Goal: Information Seeking & Learning: Learn about a topic

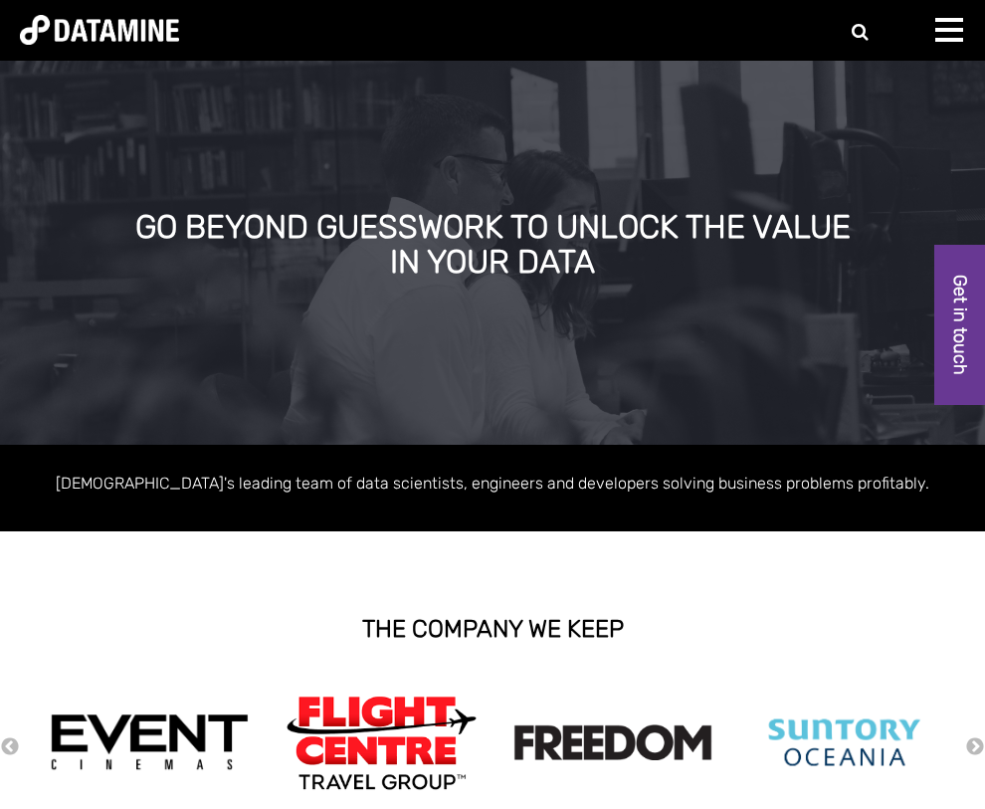
click at [826, 25] on div at bounding box center [956, 38] width 40 height 40
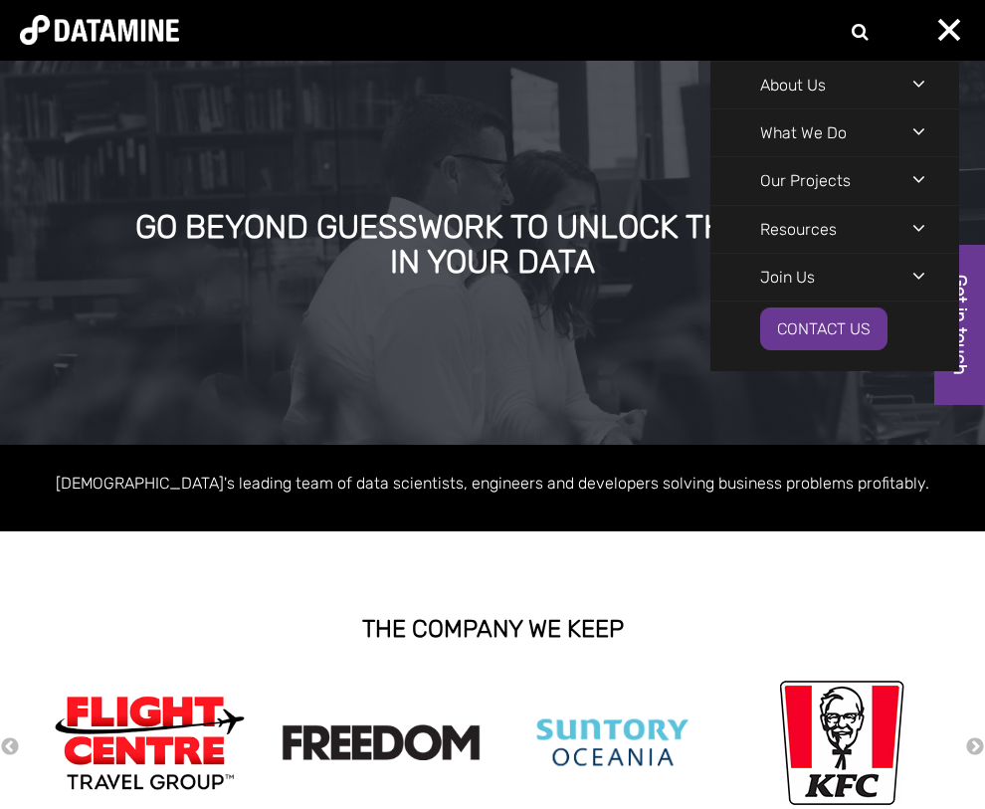
click at [826, 275] on div "Navigation Menu" at bounding box center [936, 276] width 47 height 44
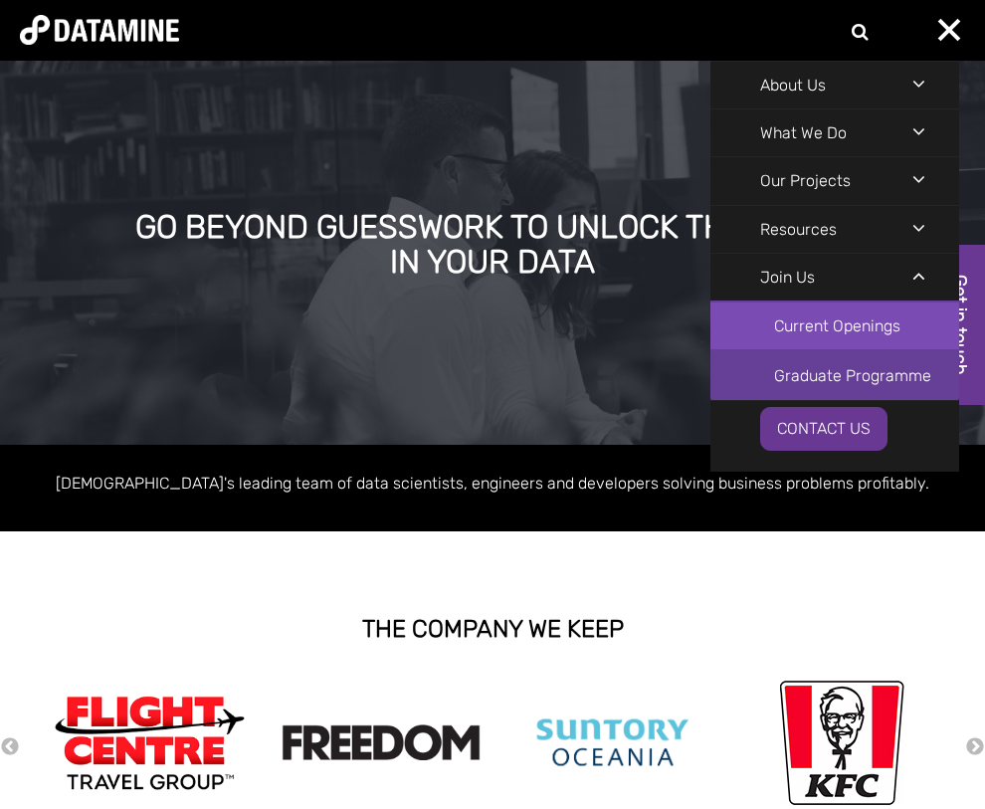
click at [826, 312] on link "Current Openings" at bounding box center [835, 326] width 249 height 49
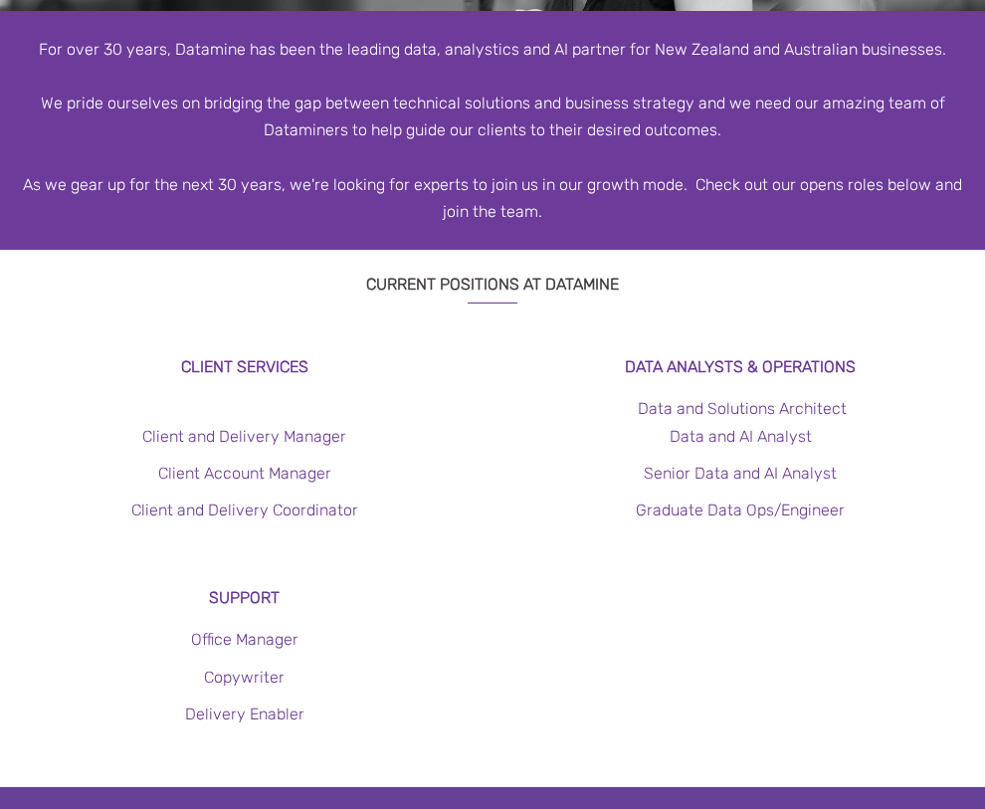
scroll to position [498, 0]
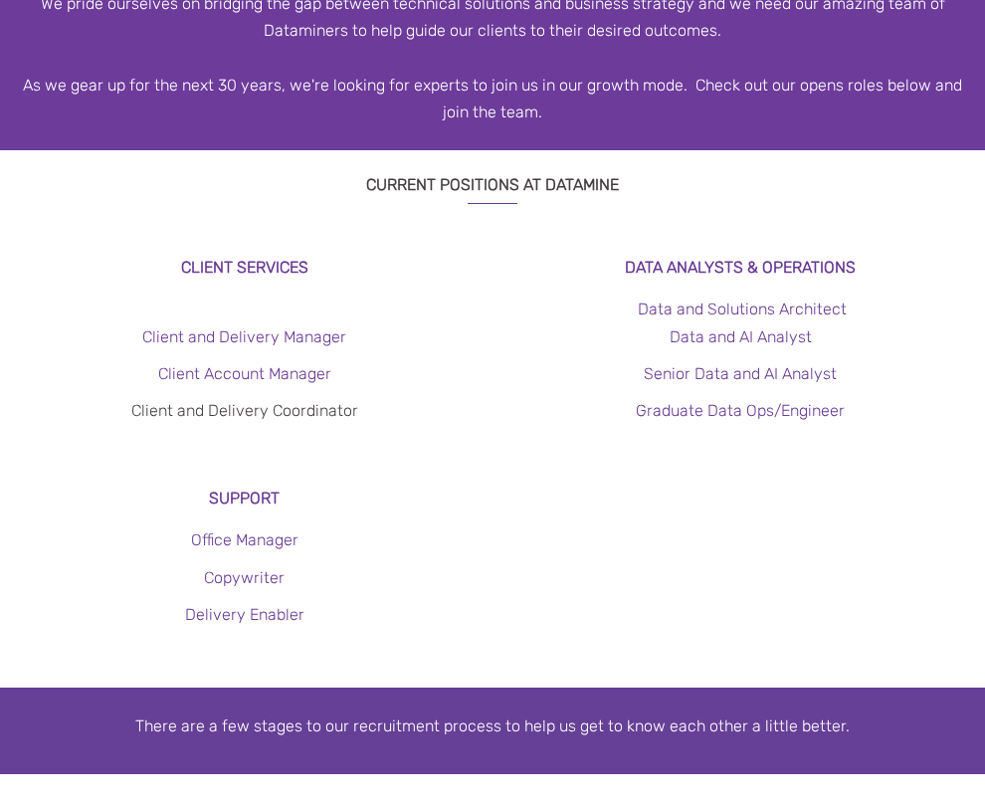
click at [255, 412] on link "Client and Delivery Coordinator" at bounding box center [244, 410] width 227 height 19
click at [734, 373] on link "Senior Data and AI Analyst" at bounding box center [740, 373] width 193 height 19
click at [721, 336] on link "Data and AI Analyst" at bounding box center [741, 336] width 142 height 19
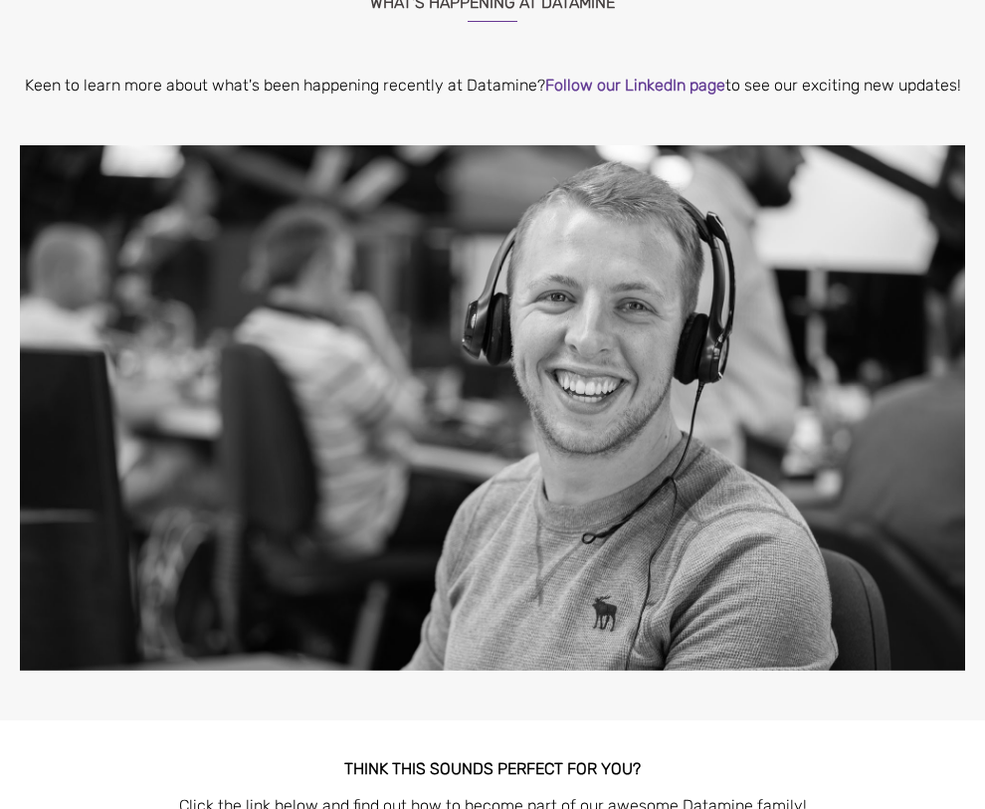
scroll to position [1790, 0]
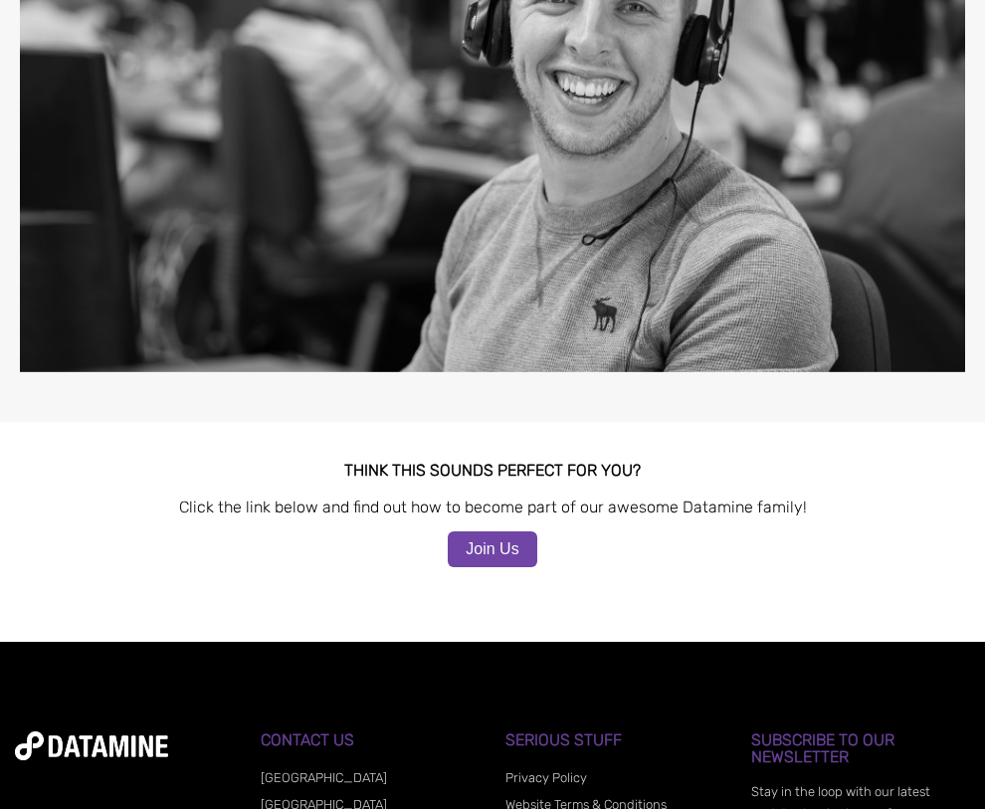
click at [501, 531] on link "Join Us" at bounding box center [492, 549] width 89 height 36
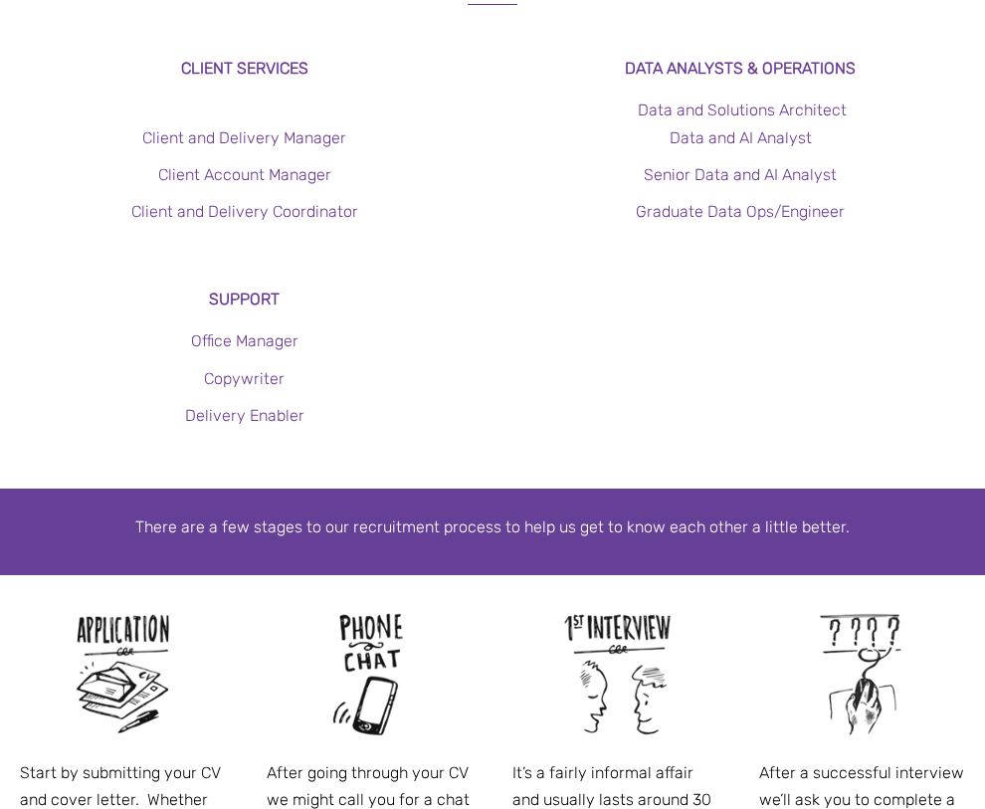
scroll to position [597, 0]
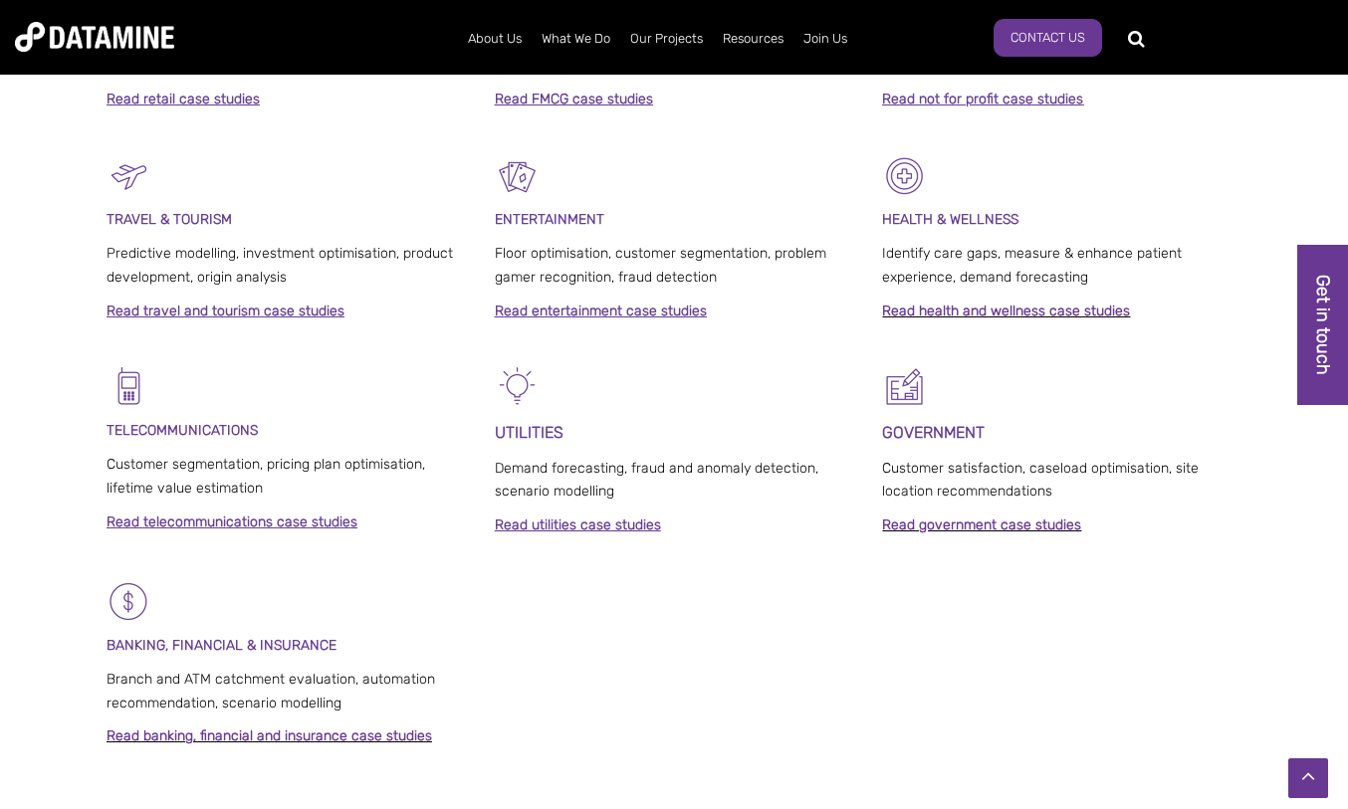
scroll to position [1194, 0]
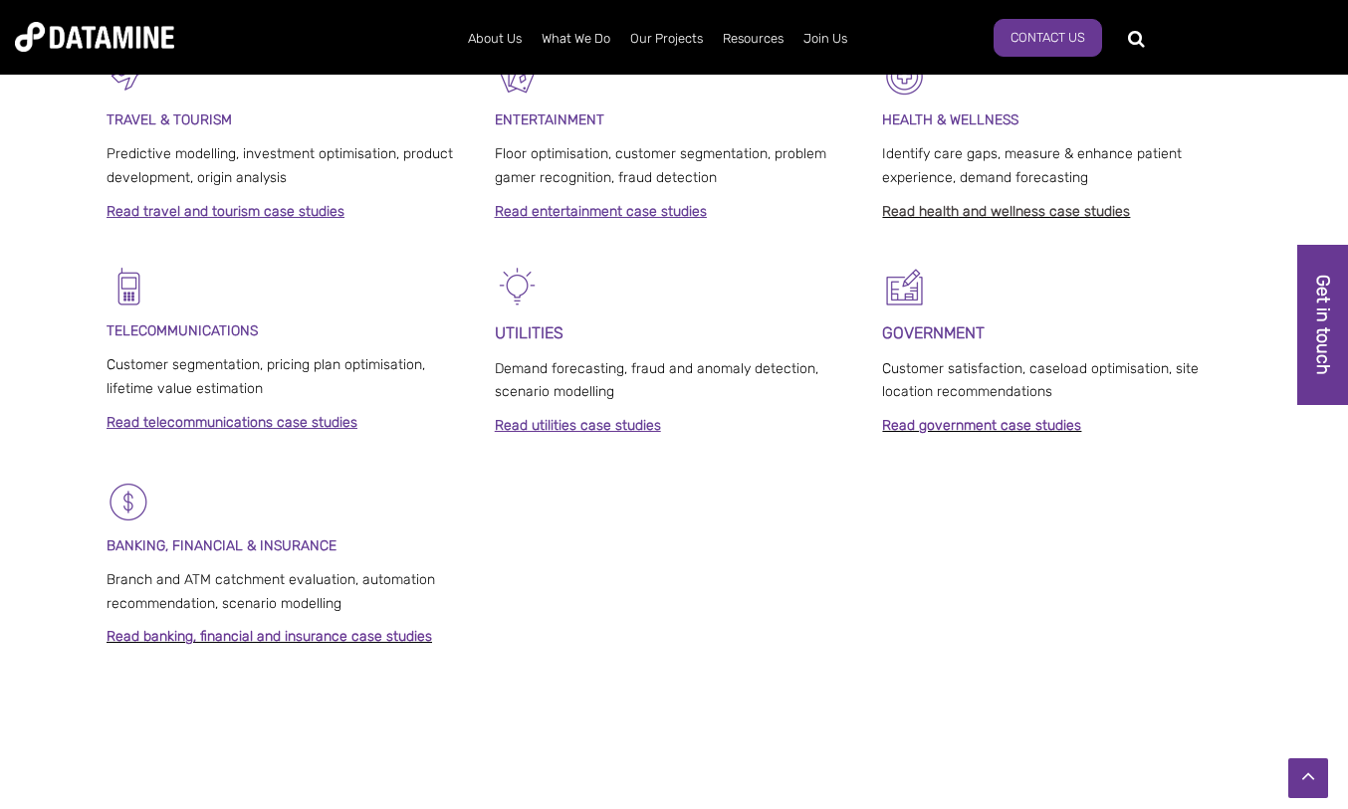
click at [995, 206] on link "Read health and wellness case studies" at bounding box center [1006, 211] width 248 height 17
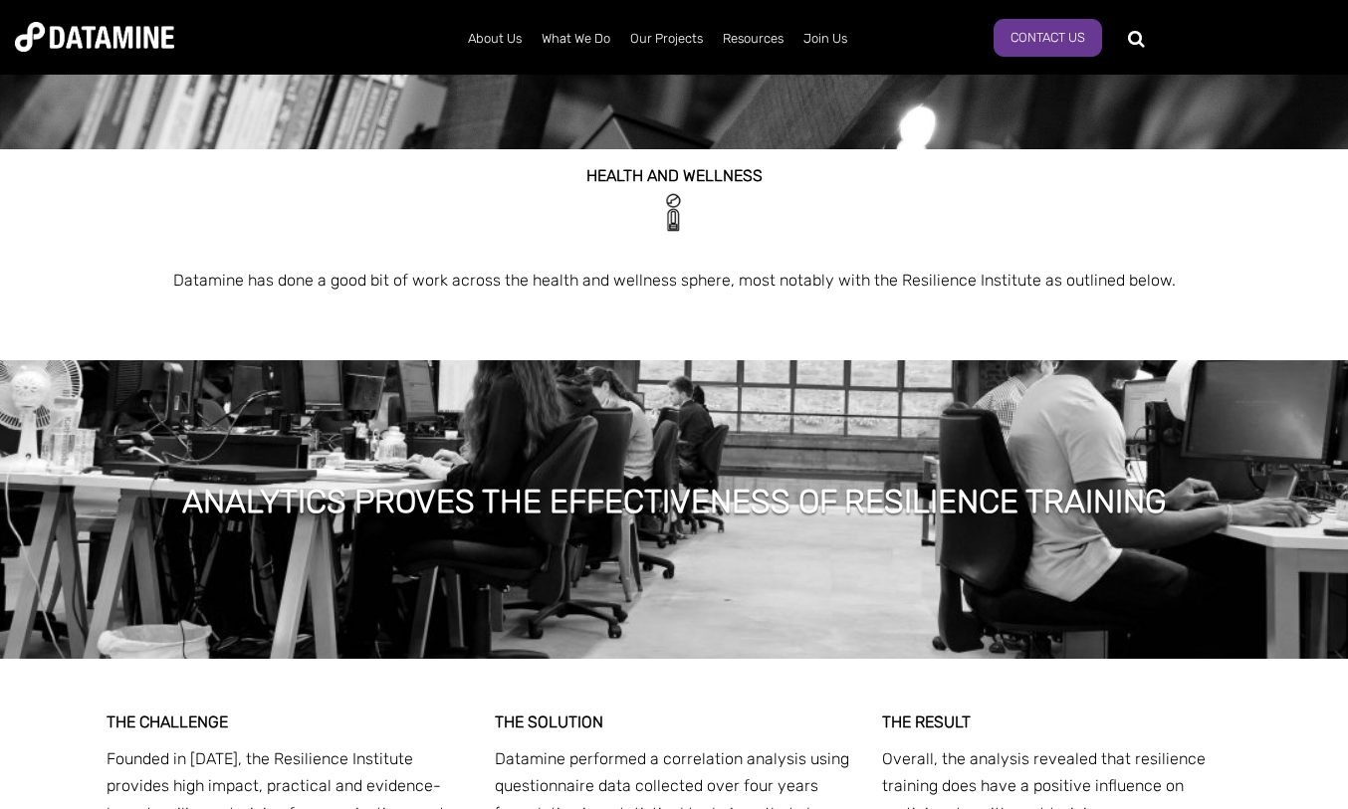
scroll to position [299, 0]
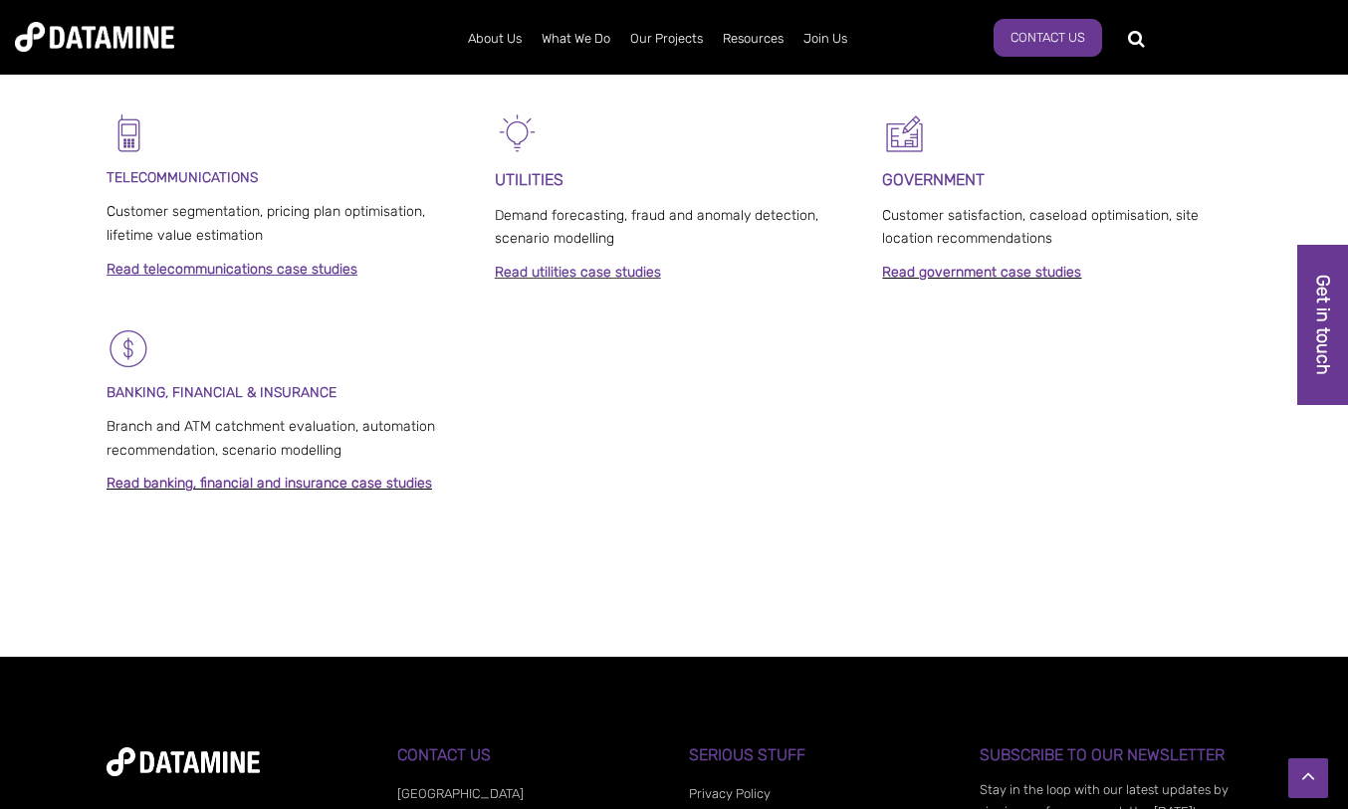
scroll to position [1194, 0]
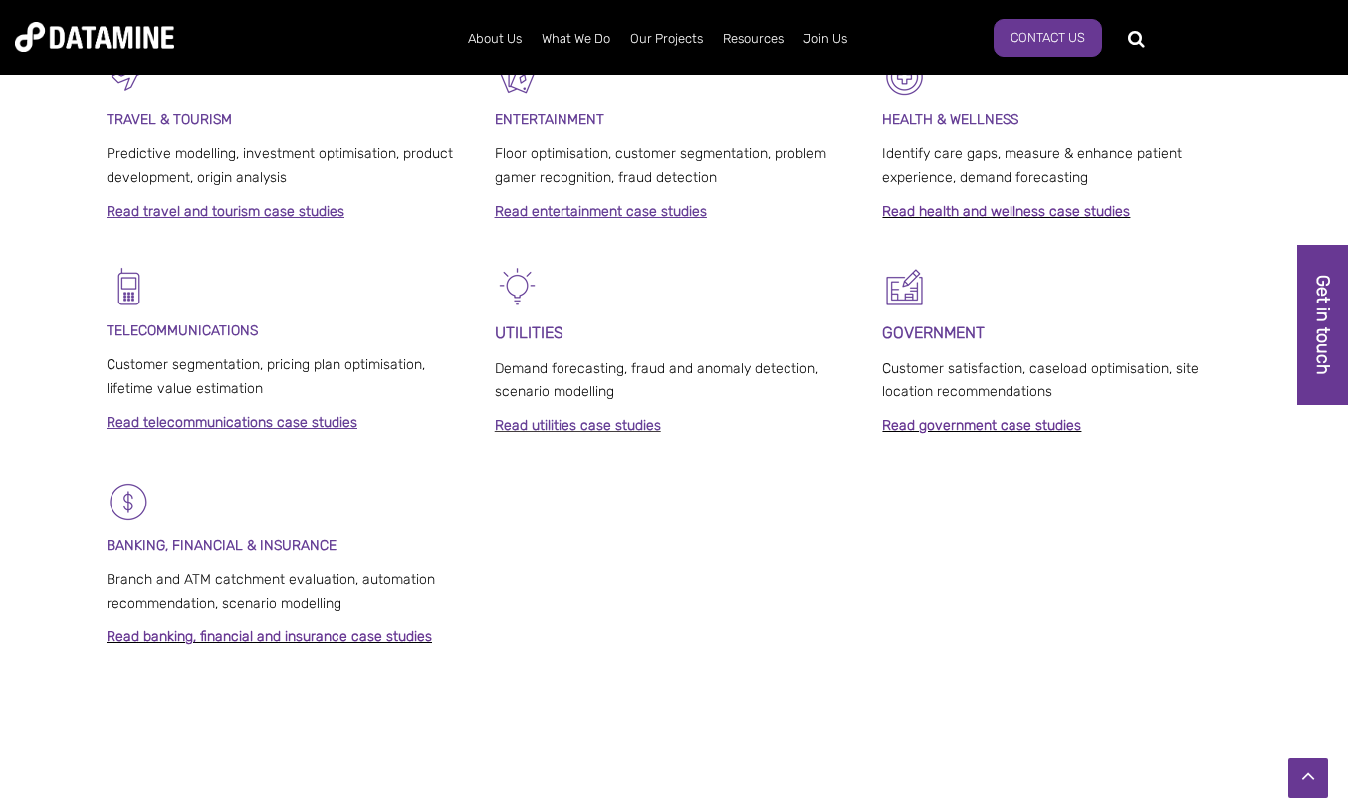
click at [618, 428] on strong "Read utilities case studies" at bounding box center [578, 425] width 166 height 17
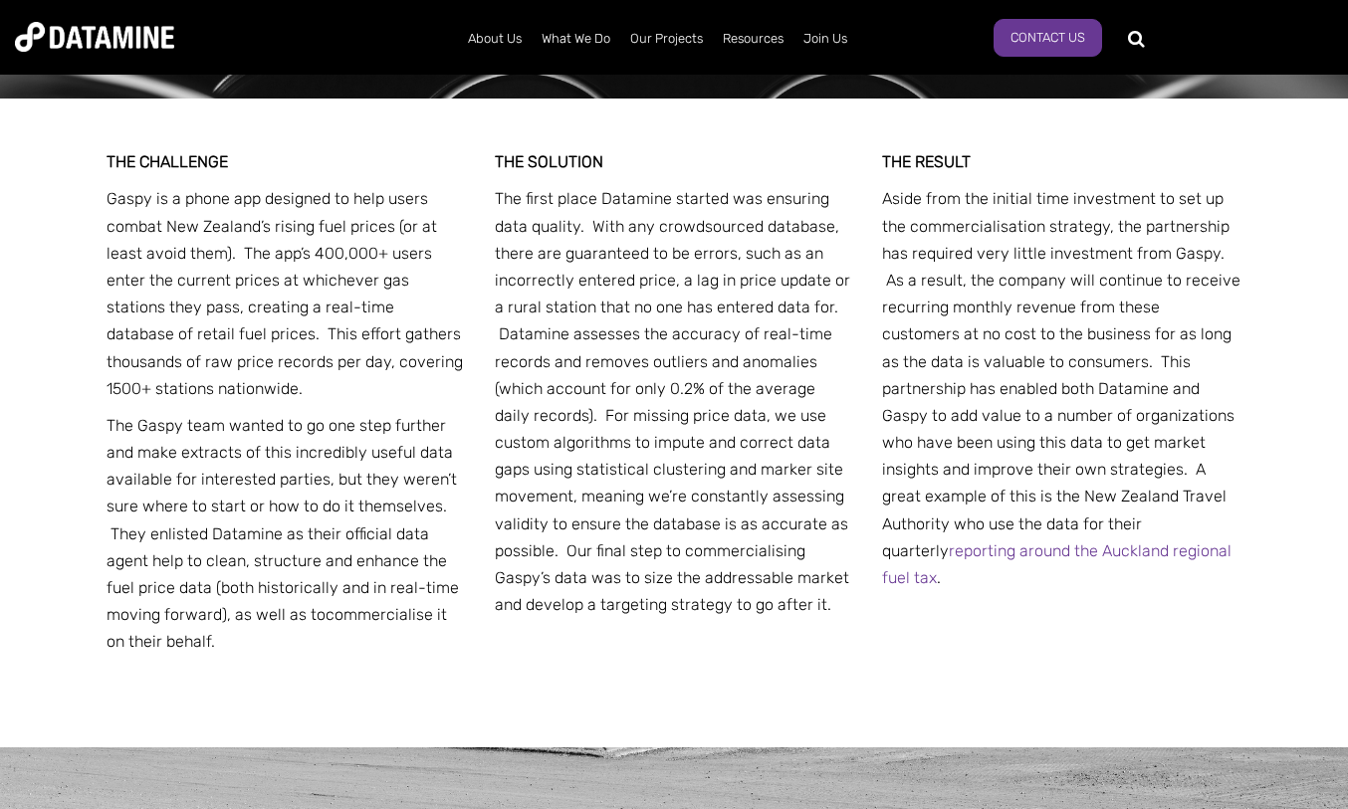
scroll to position [896, 0]
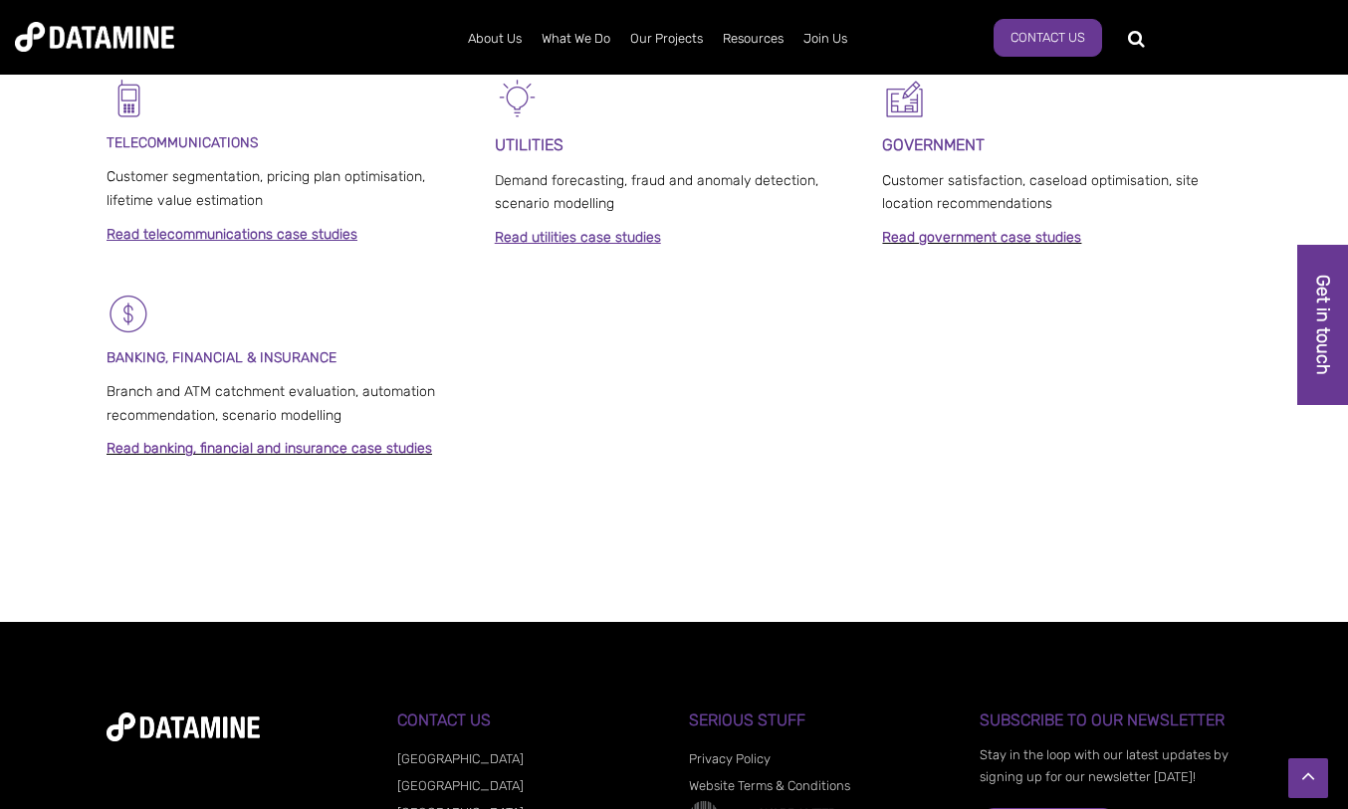
scroll to position [1194, 0]
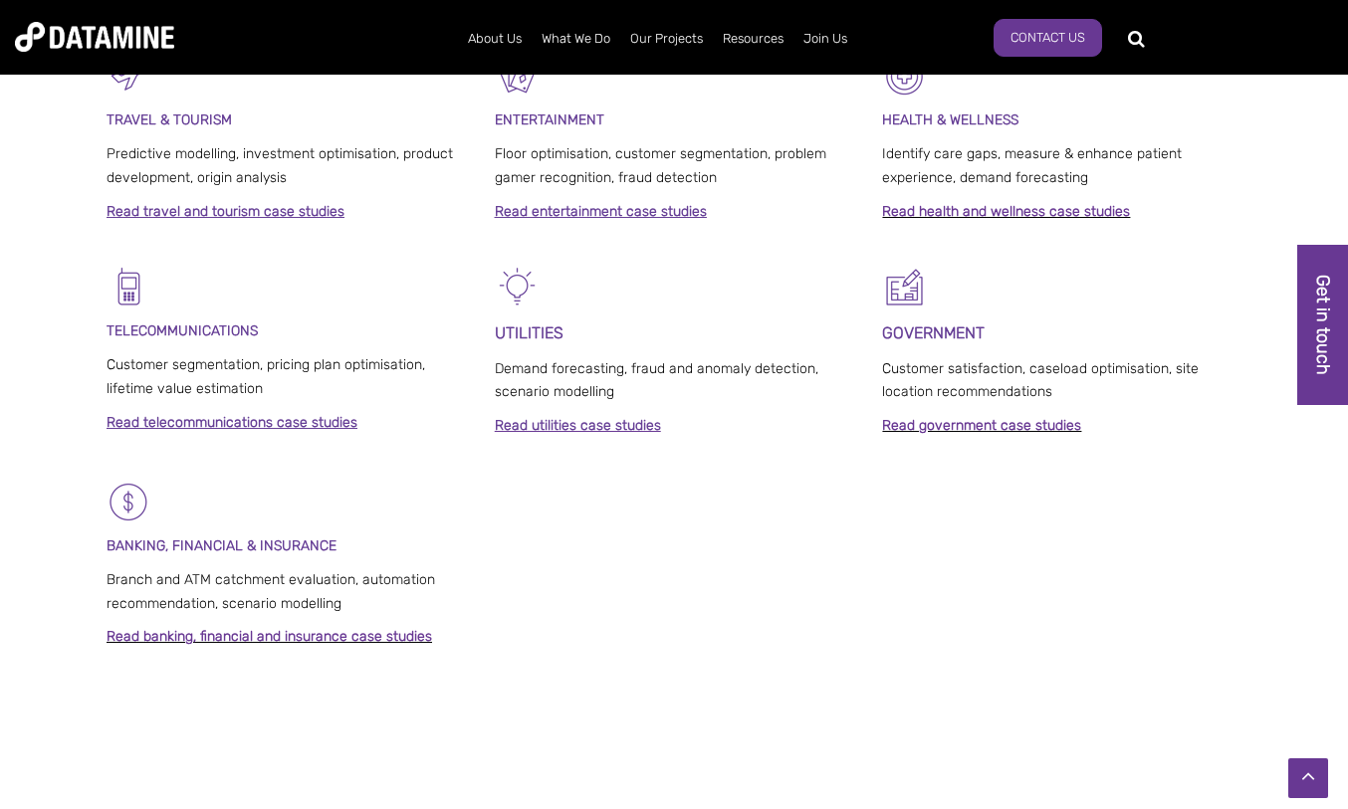
click at [255, 207] on strong "Read travel and tourism case studies" at bounding box center [225, 211] width 238 height 17
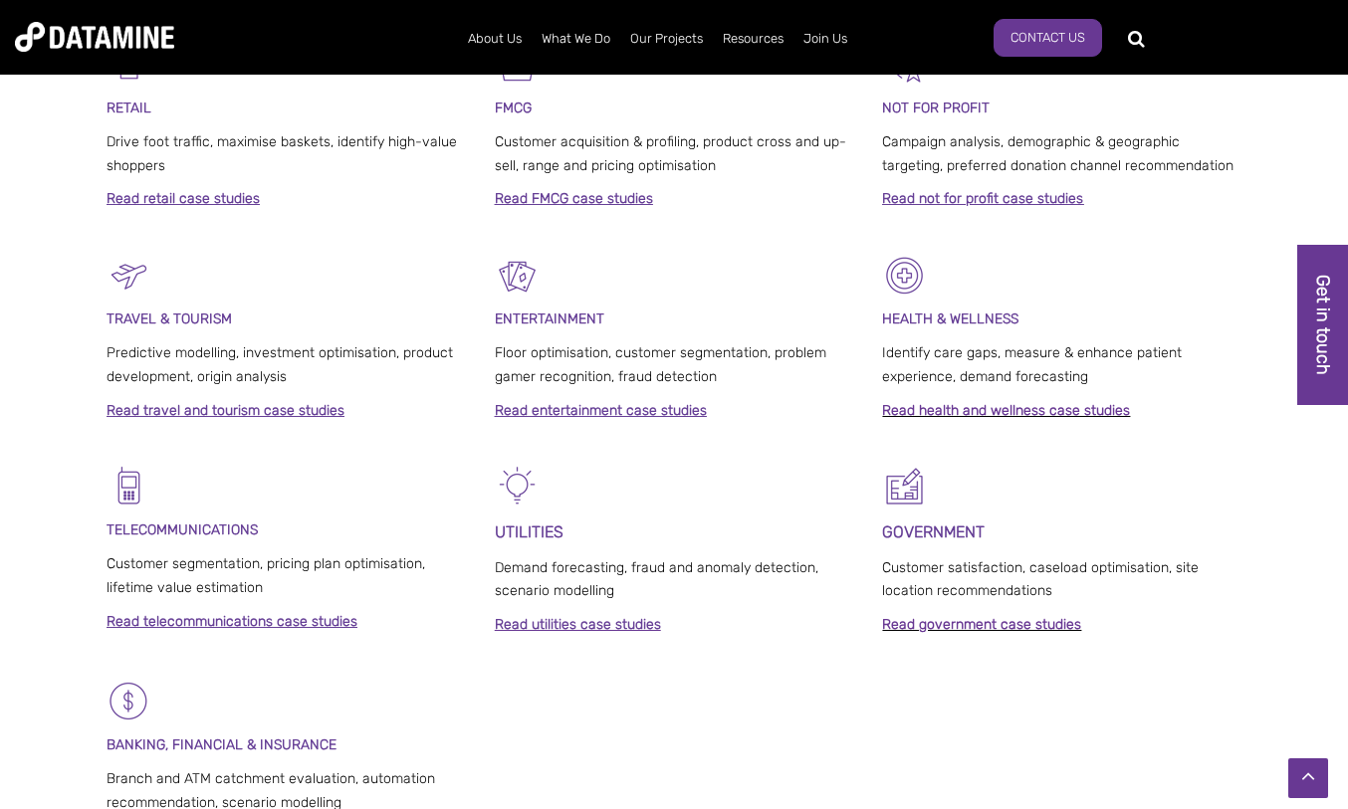
scroll to position [796, 0]
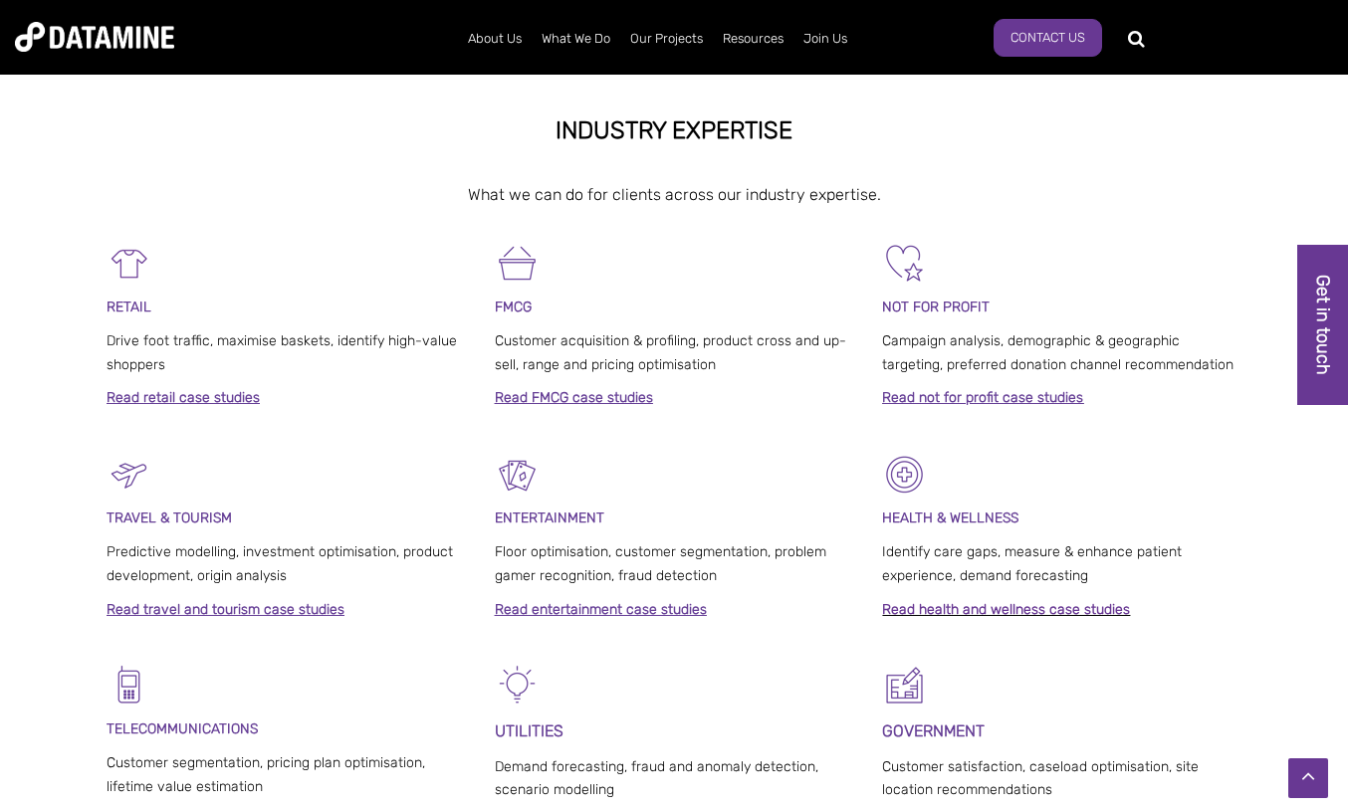
click at [157, 403] on link "Read retail case studies" at bounding box center [182, 397] width 153 height 17
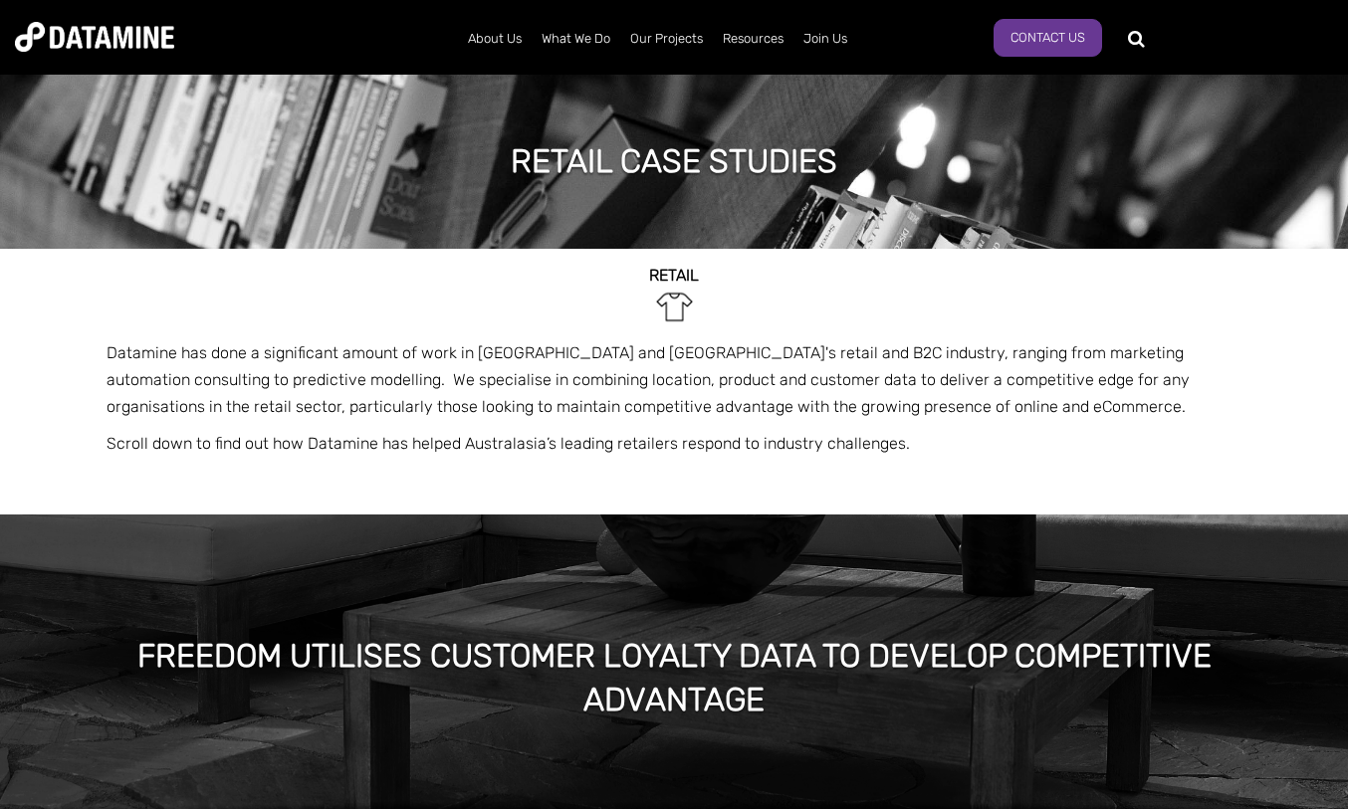
click at [740, 257] on h2 at bounding box center [673, 258] width 1135 height 18
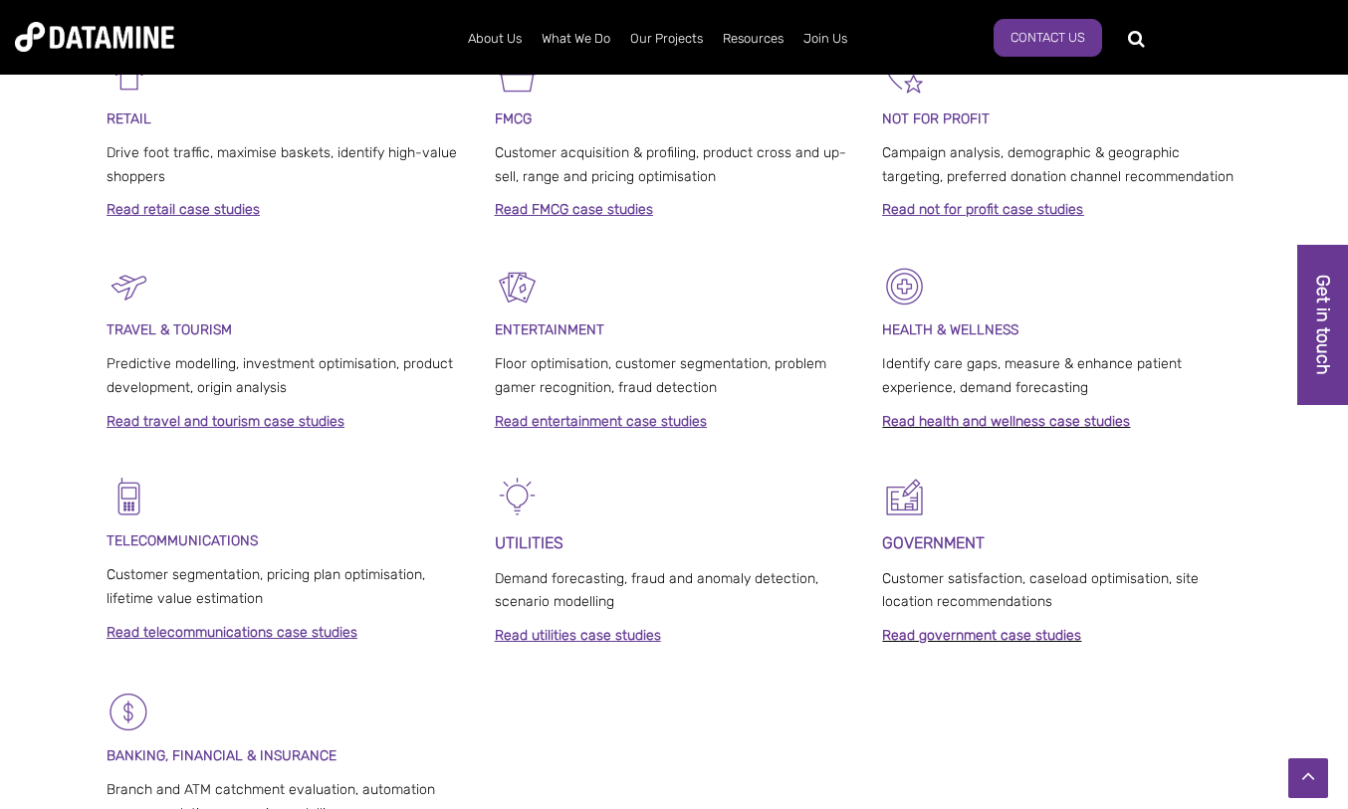
scroll to position [796, 0]
